Goal: Navigation & Orientation: Find specific page/section

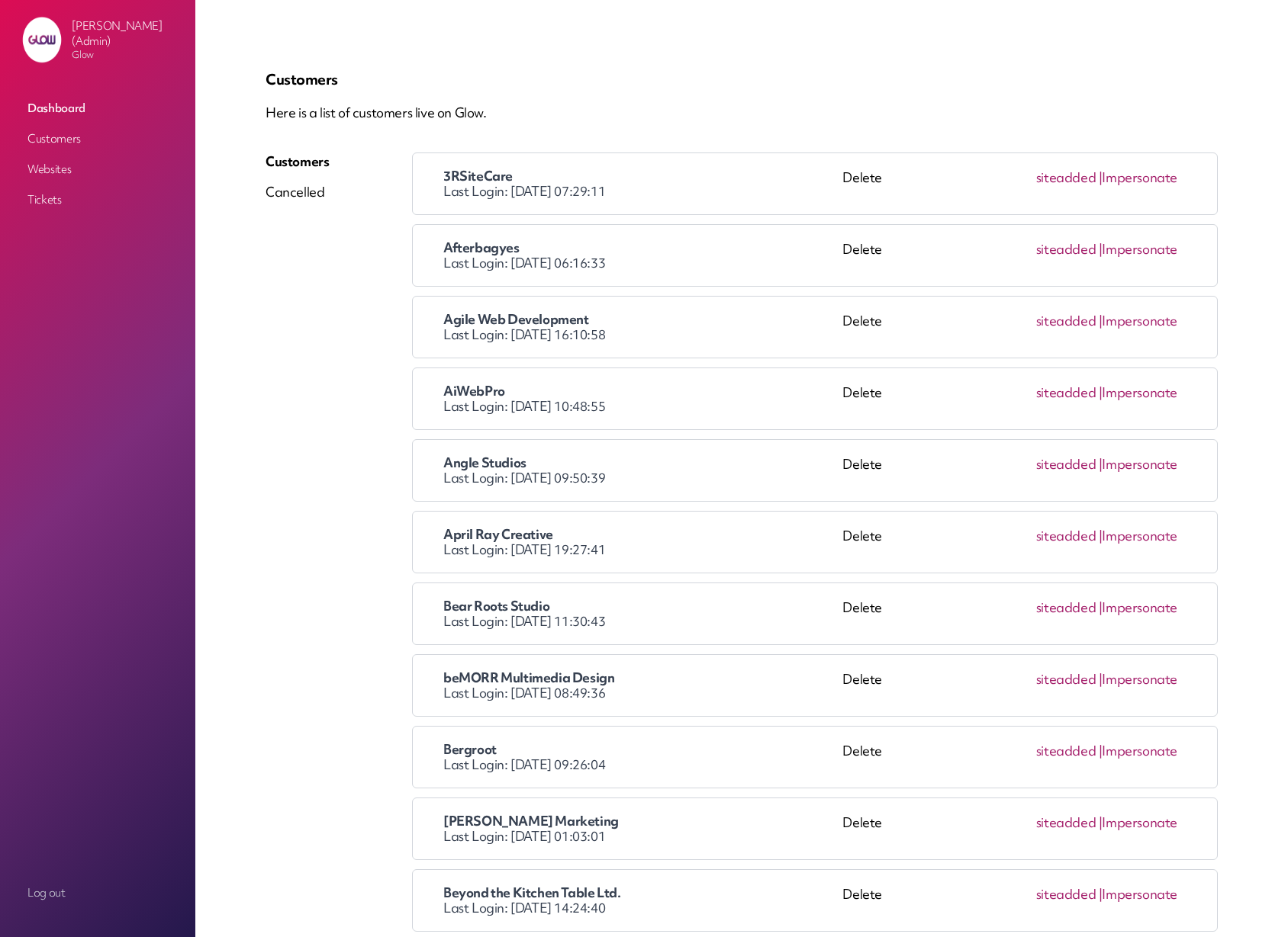
scroll to position [998, 0]
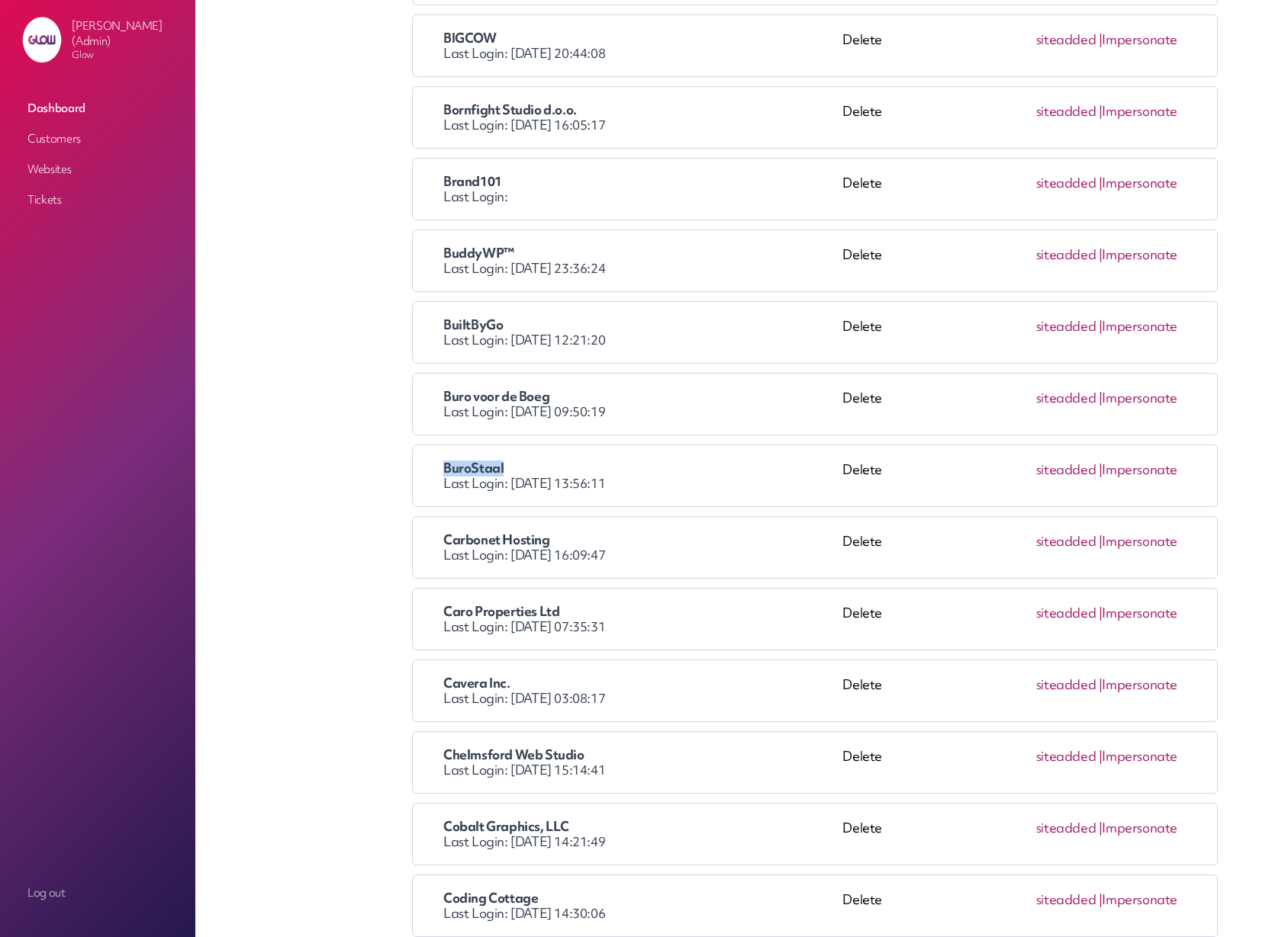
click at [1133, 472] on link "Impersonate" at bounding box center [1139, 469] width 76 height 17
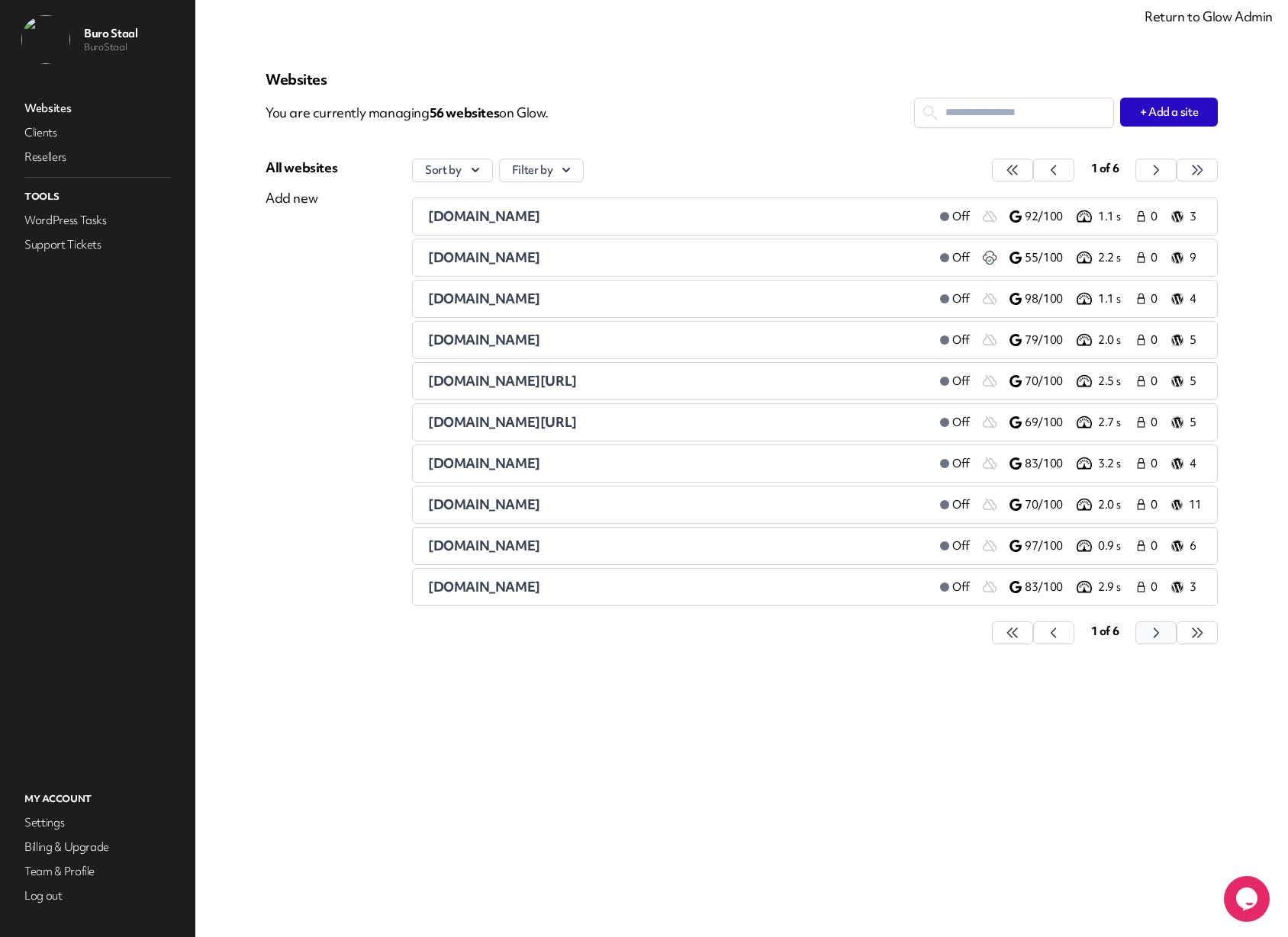
click at [1020, 637] on icon "button" at bounding box center [1012, 633] width 15 height 15
click at [1020, 634] on icon "button" at bounding box center [1012, 633] width 15 height 15
click at [71, 247] on link "Support Tickets" at bounding box center [97, 244] width 152 height 21
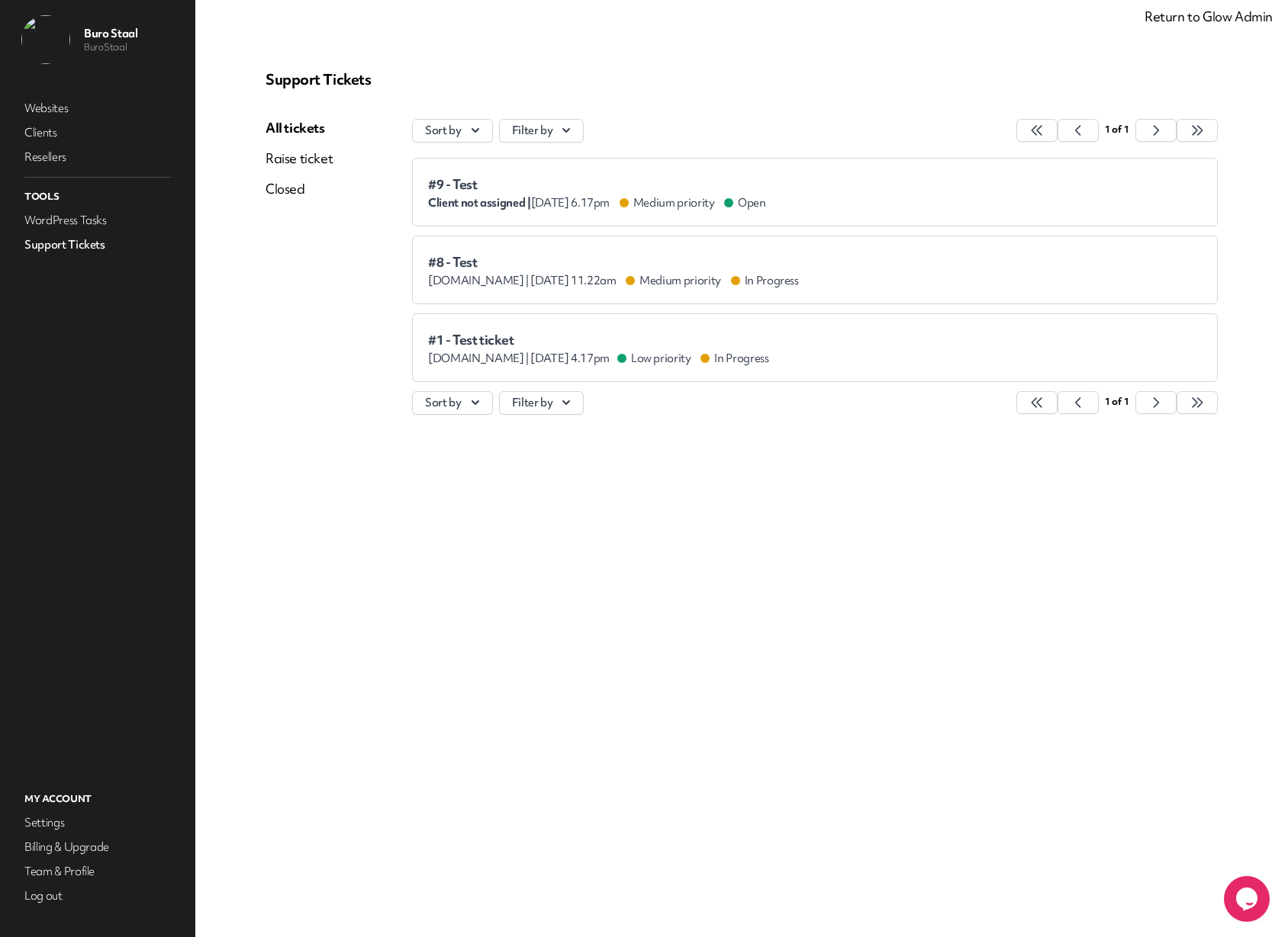
drag, startPoint x: 263, startPoint y: 191, endPoint x: 272, endPoint y: 191, distance: 9.0
click at [263, 192] on div "Support Tickets All tickets Raise ticket Closed Sort by Filter by 1 of 1 #9 - T…" at bounding box center [741, 250] width 988 height 396
click at [277, 191] on link "Closed" at bounding box center [299, 189] width 67 height 18
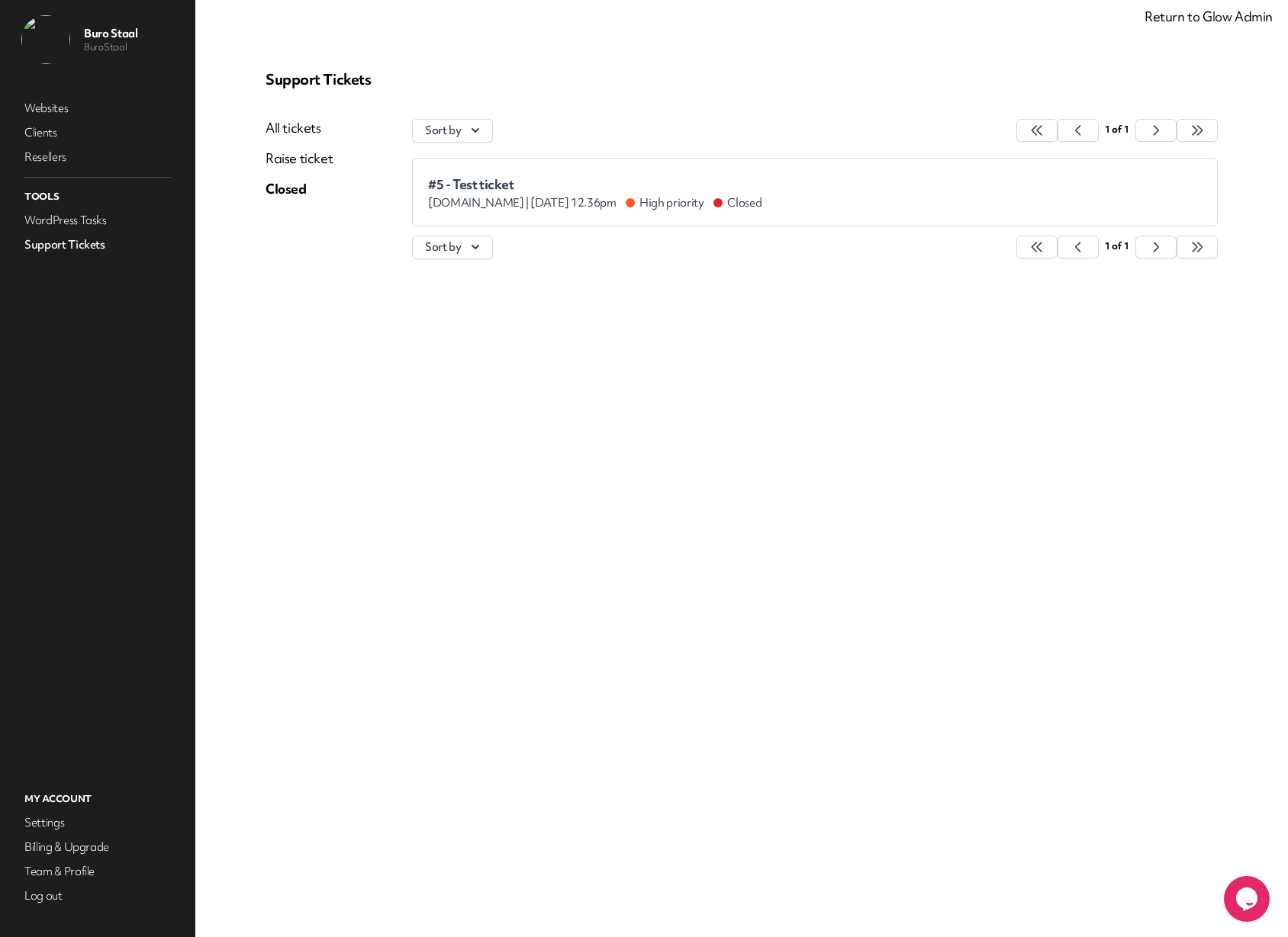
click at [293, 160] on link "Raise ticket" at bounding box center [299, 158] width 67 height 18
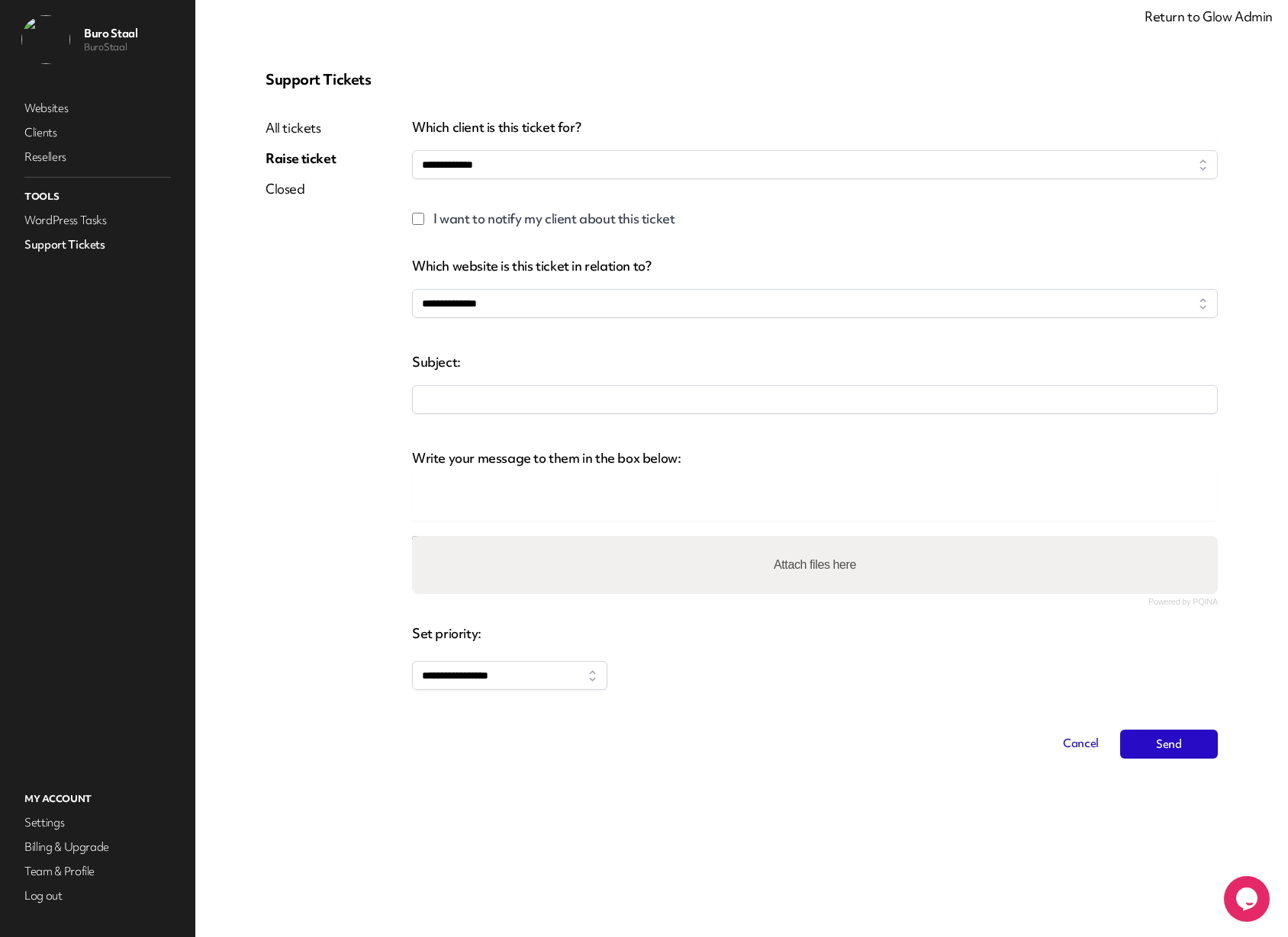
select select
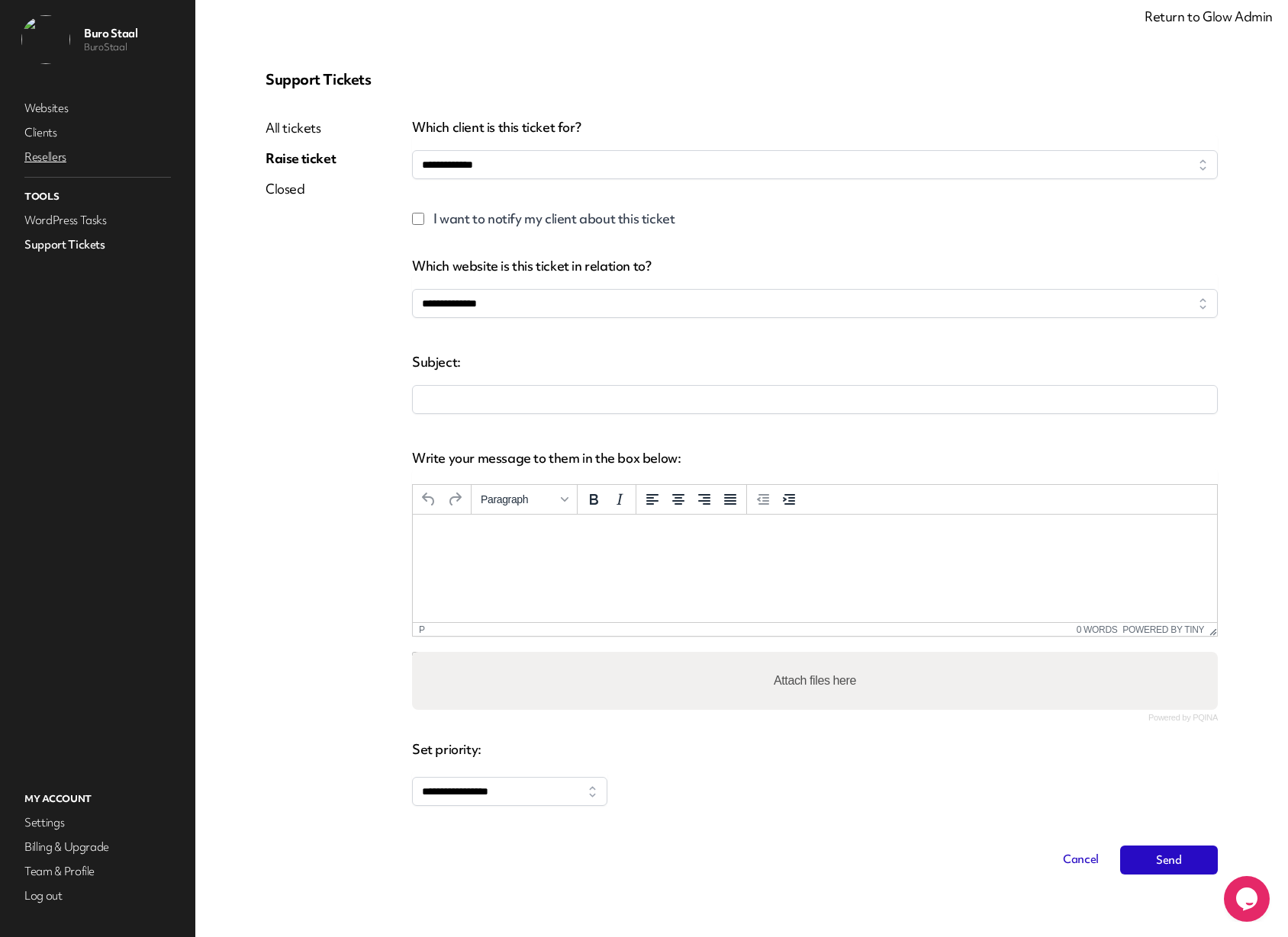
click at [49, 158] on link "Resellers" at bounding box center [97, 157] width 152 height 21
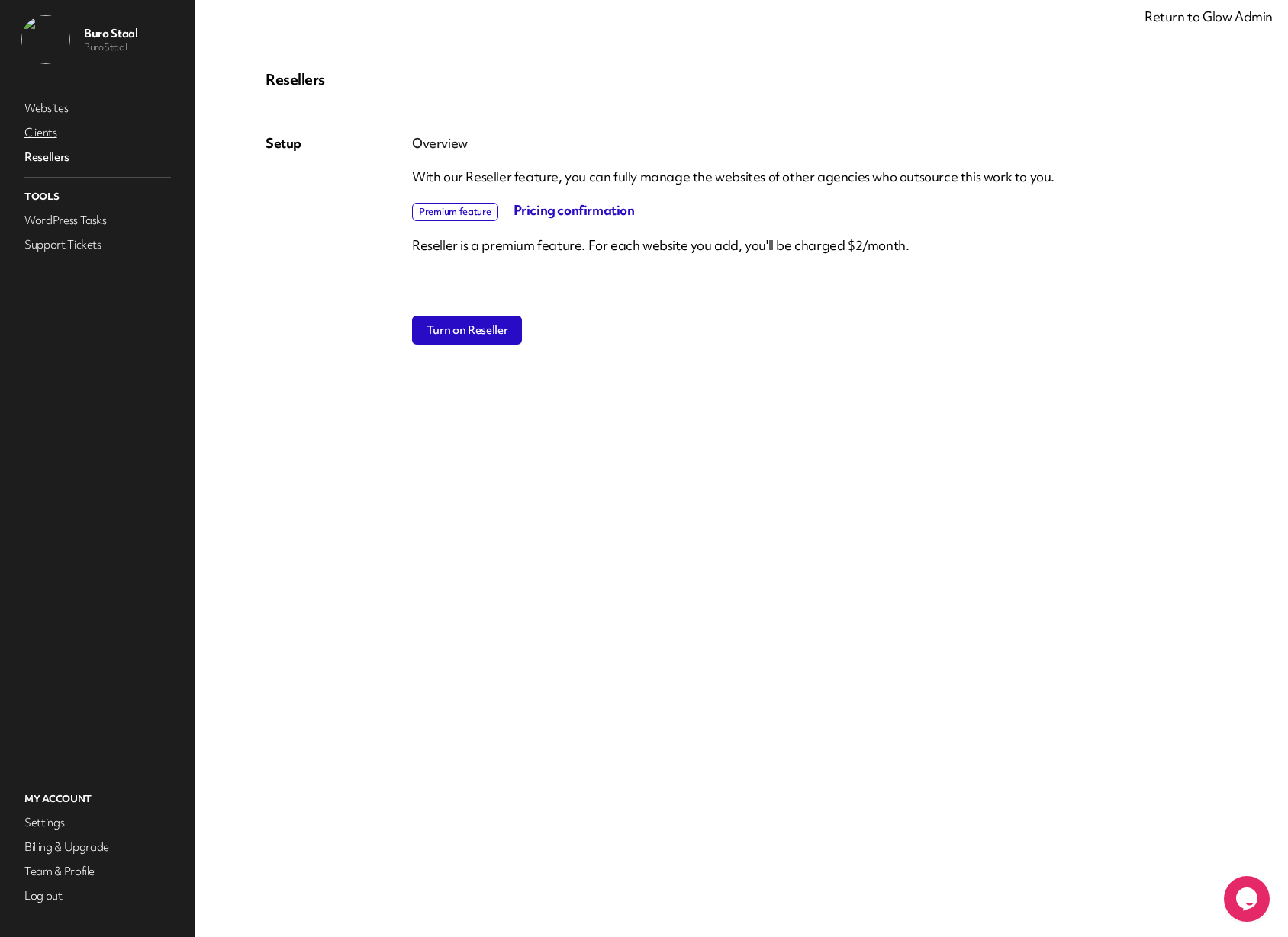
click at [44, 130] on link "Clients" at bounding box center [97, 132] width 152 height 21
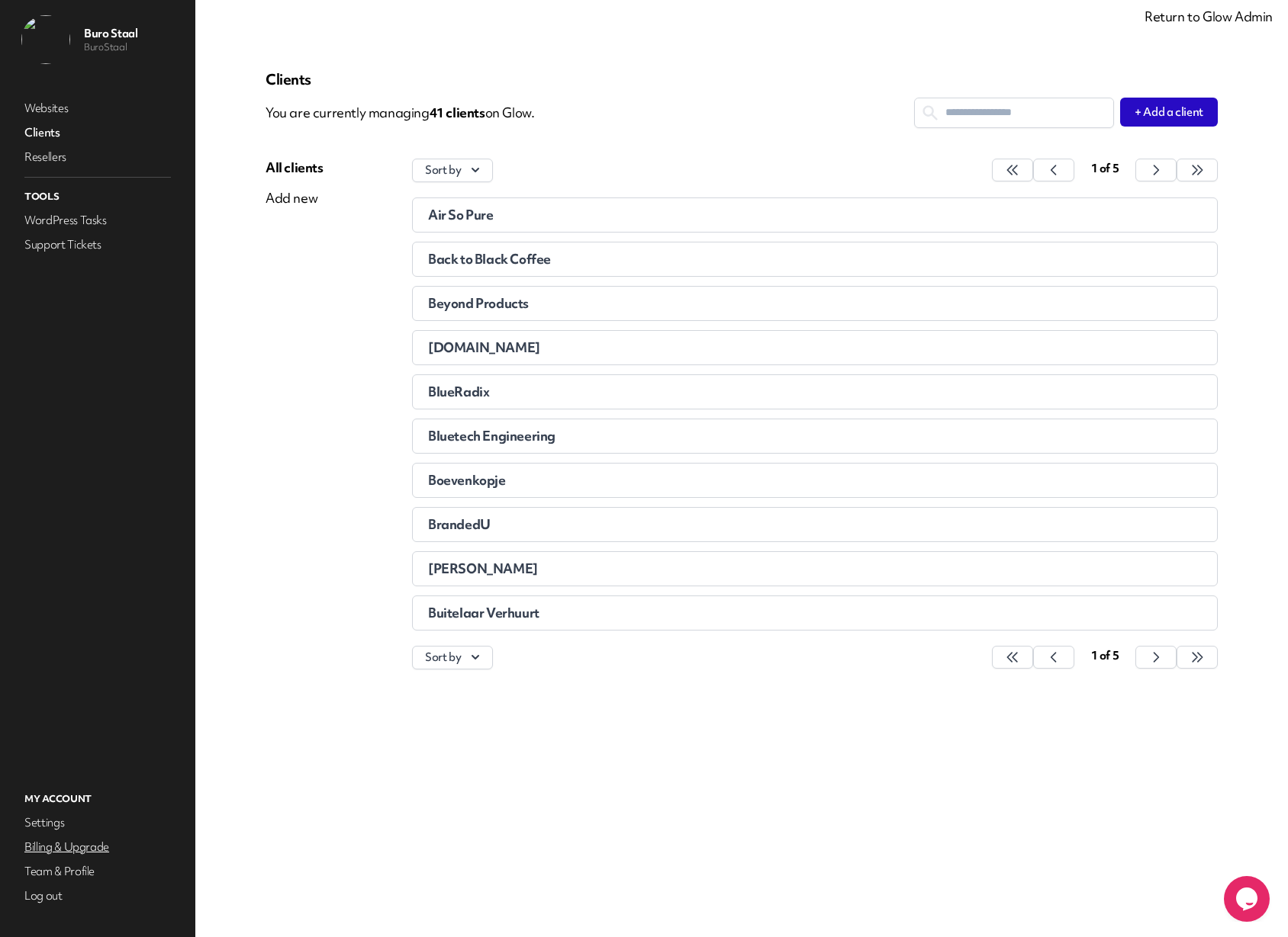
click at [75, 850] on link "Billing & Upgrade" at bounding box center [97, 847] width 152 height 21
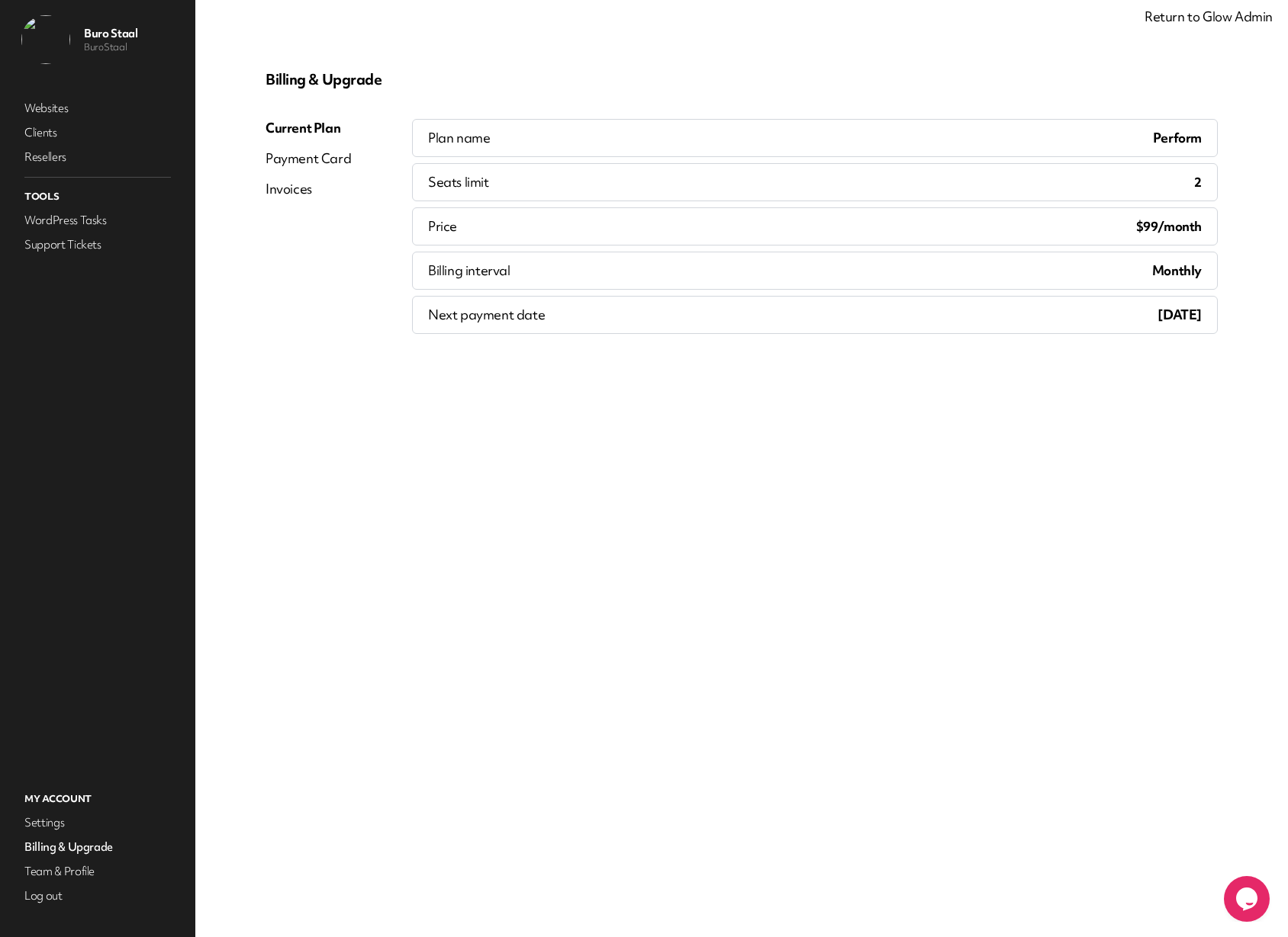
click at [304, 157] on div "Payment Card" at bounding box center [308, 158] width 86 height 18
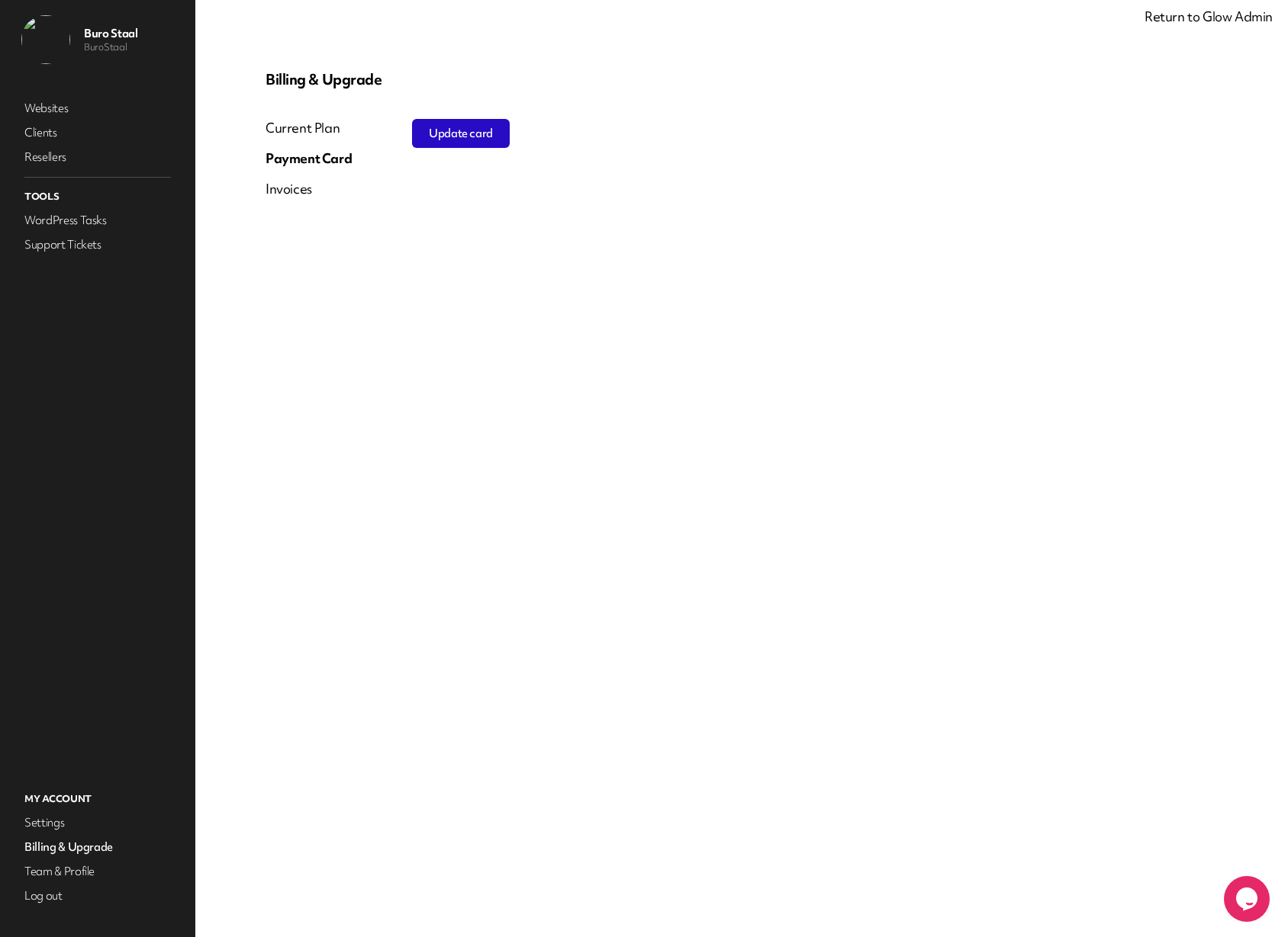
click at [300, 128] on div "Current Plan" at bounding box center [308, 128] width 87 height 18
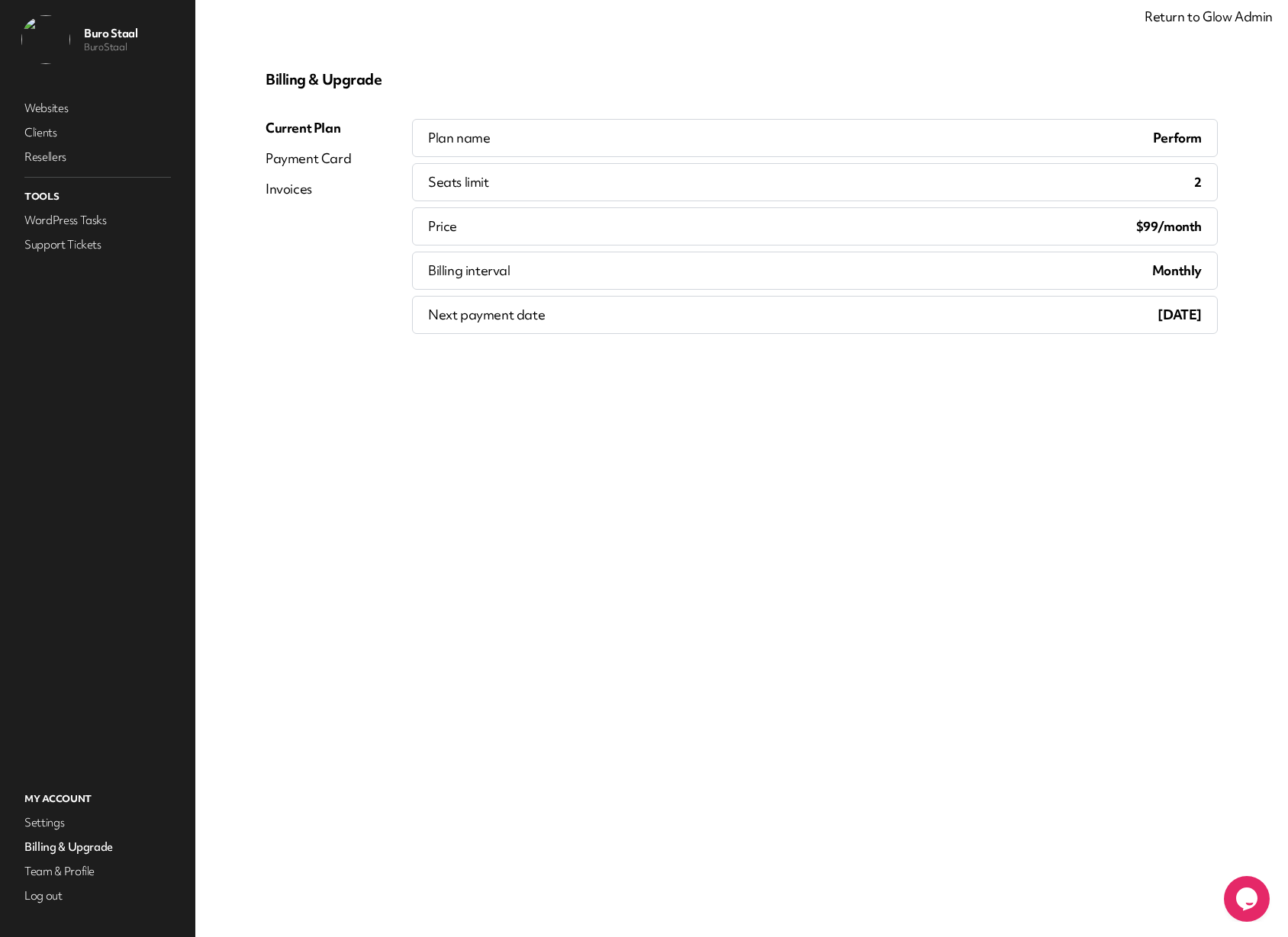
click at [286, 189] on div "Invoices" at bounding box center [288, 189] width 46 height 18
click at [42, 110] on link "Websites" at bounding box center [97, 107] width 152 height 21
